Goal: Information Seeking & Learning: Learn about a topic

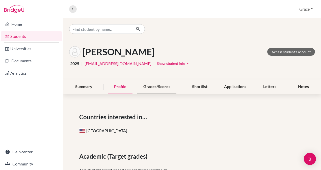
click at [161, 85] on div "Grades/Scores" at bounding box center [156, 86] width 39 height 15
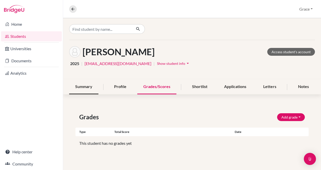
click at [81, 90] on div "Summary" at bounding box center [83, 86] width 29 height 15
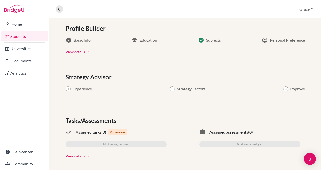
scroll to position [273, 0]
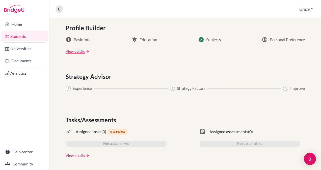
click at [70, 153] on link "View details" at bounding box center [75, 155] width 19 height 5
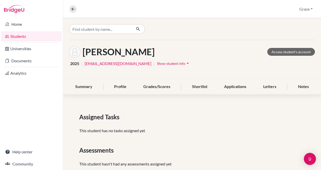
scroll to position [13, 0]
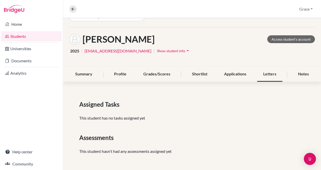
click at [266, 75] on div "Letters" at bounding box center [269, 74] width 25 height 15
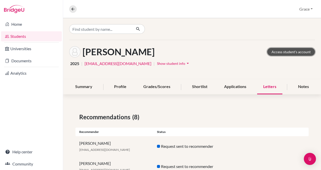
click at [289, 51] on link "Access student's account" at bounding box center [291, 52] width 48 height 8
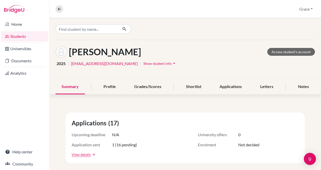
scroll to position [28, 0]
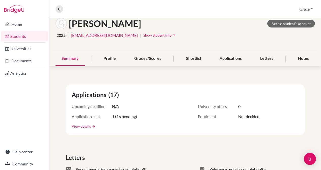
click at [81, 125] on link "View details" at bounding box center [81, 125] width 19 height 5
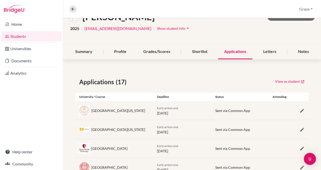
scroll to position [36, 0]
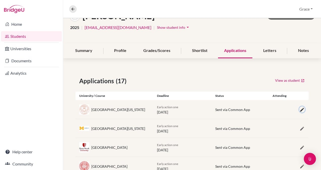
click at [299, 109] on icon "button" at bounding box center [301, 109] width 5 height 5
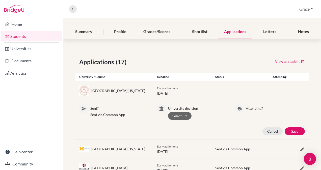
scroll to position [0, 0]
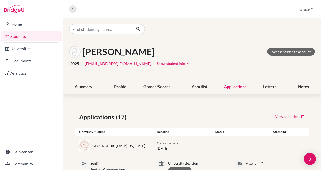
click at [266, 88] on div "Letters" at bounding box center [269, 86] width 25 height 15
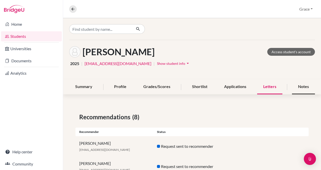
click at [301, 87] on div "Notes" at bounding box center [303, 86] width 23 height 15
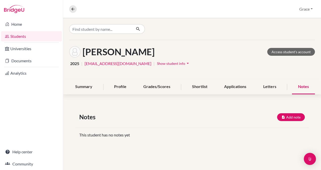
click at [185, 62] on icon "arrow_drop_down" at bounding box center [187, 63] width 5 height 5
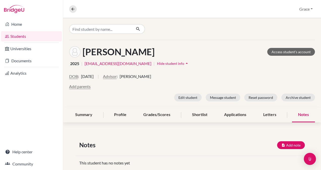
scroll to position [12, 0]
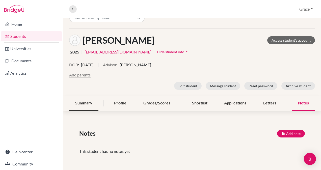
click at [84, 101] on div "Summary" at bounding box center [83, 103] width 29 height 15
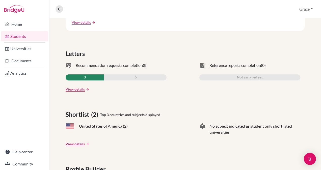
scroll to position [178, 0]
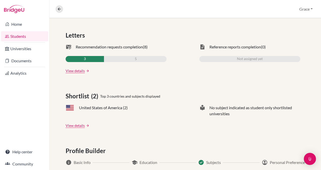
click at [71, 130] on div "Applications (17) Upcoming deadline N/A University offers 0 Application sent 1 …" at bounding box center [184, 121] width 271 height 343
click at [71, 128] on div "Applications (17) Upcoming deadline N/A University offers 0 Application sent 1 …" at bounding box center [184, 121] width 271 height 343
click at [71, 126] on link "View details" at bounding box center [75, 125] width 19 height 5
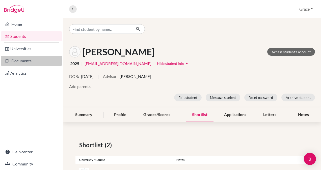
click at [27, 61] on link "Documents" at bounding box center [31, 61] width 61 height 10
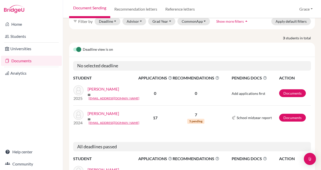
scroll to position [30, 0]
click at [102, 86] on link "[PERSON_NAME]" at bounding box center [103, 89] width 32 height 6
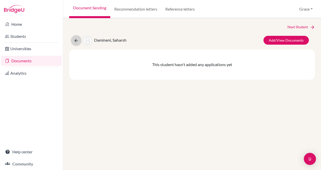
click at [75, 42] on icon at bounding box center [76, 40] width 5 height 5
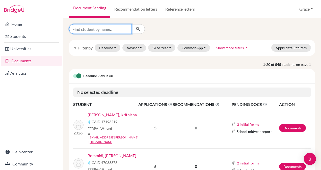
click at [115, 31] on input "Find student by name..." at bounding box center [100, 29] width 63 height 10
click at [169, 44] on button "Grad Year" at bounding box center [161, 48] width 27 height 8
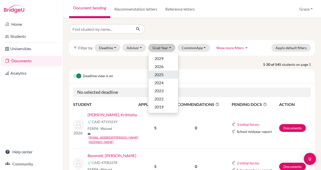
click at [165, 73] on div "2025" at bounding box center [163, 75] width 18 height 6
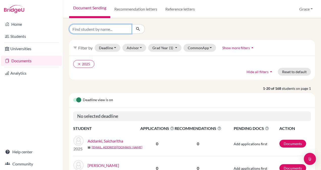
click at [96, 32] on input "Find student by name..." at bounding box center [100, 29] width 63 height 10
type input "sirisha"
click button "submit" at bounding box center [137, 29] width 13 height 10
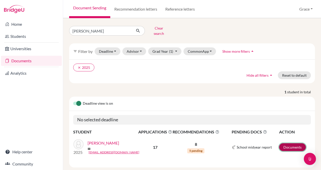
click at [295, 143] on link "Documents" at bounding box center [292, 147] width 27 height 8
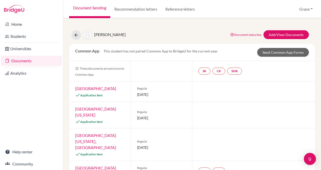
click at [90, 88] on link "[GEOGRAPHIC_DATA]" at bounding box center [95, 88] width 41 height 5
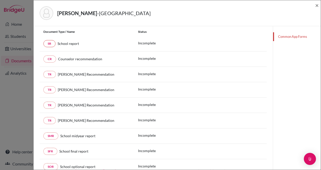
scroll to position [65, 0]
click at [49, 135] on link "SMR" at bounding box center [50, 135] width 15 height 7
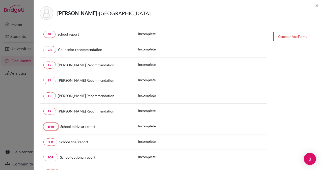
scroll to position [73, 0]
click at [318, 4] on span "×" at bounding box center [317, 5] width 4 height 7
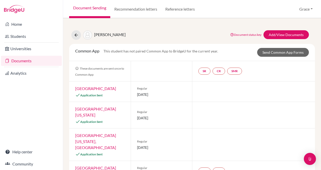
click at [111, 108] on link "[GEOGRAPHIC_DATA][US_STATE]" at bounding box center [95, 111] width 41 height 11
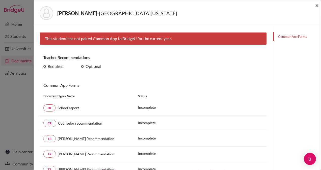
click at [315, 5] on span "×" at bounding box center [317, 5] width 4 height 7
